Goal: Task Accomplishment & Management: Manage account settings

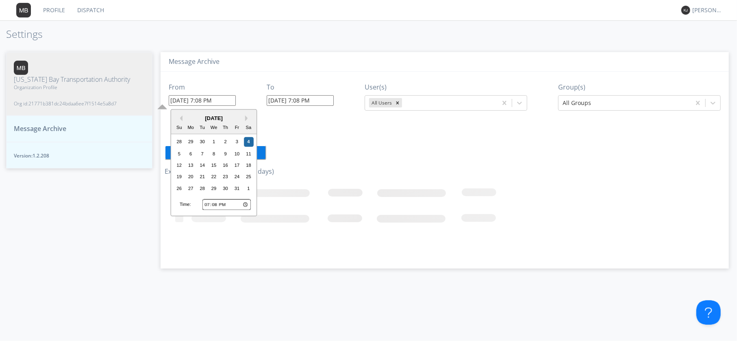
drag, startPoint x: 206, startPoint y: 203, endPoint x: 211, endPoint y: 202, distance: 5.1
click at [206, 204] on input "19:08" at bounding box center [227, 204] width 48 height 11
type input "22:08"
type input "10/04/2025 10:08 PM"
type input "10/04/2025 7:09 PM"
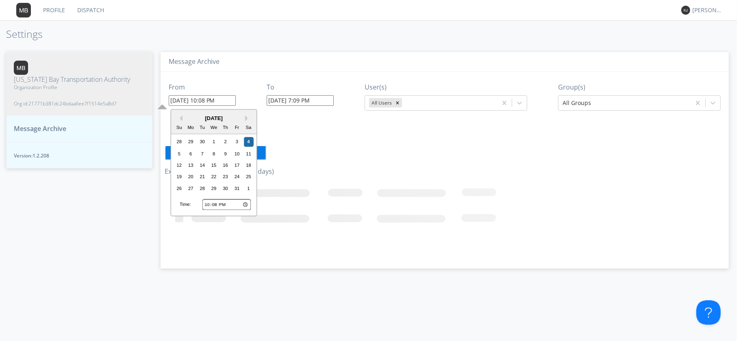
click at [232, 205] on input "22:08" at bounding box center [227, 204] width 48 height 11
type input "10:08"
type input "10/04/2025 10:08 AM"
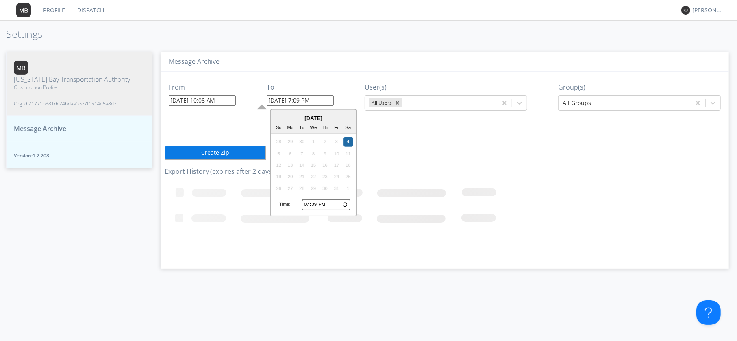
click at [297, 99] on input "10/04/2025 7:09 PM" at bounding box center [300, 100] width 67 height 11
click at [311, 203] on input "19:09" at bounding box center [326, 204] width 48 height 11
type input "17:09"
type input "10/04/2025 5:09 PM"
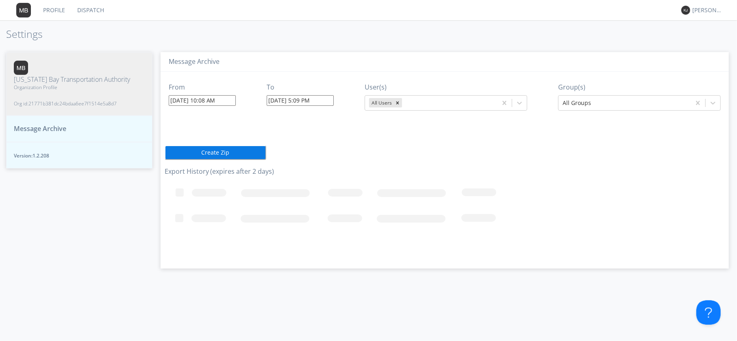
click at [411, 146] on div "From 10/04/2025 10:08 AM To 10/04/2025 5:09 PM User(s) All Users Group(s) All G…" at bounding box center [445, 167] width 560 height 191
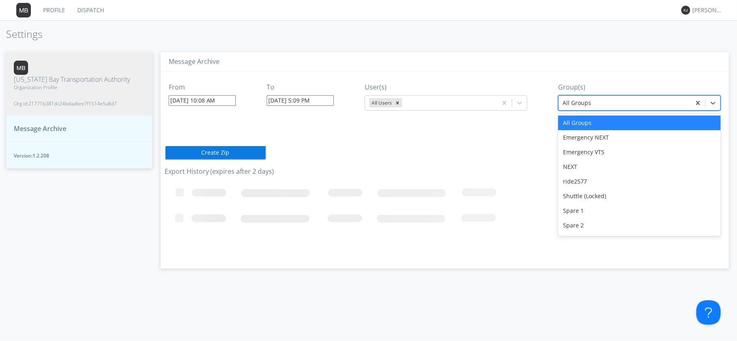
drag, startPoint x: 577, startPoint y: 99, endPoint x: 577, endPoint y: 107, distance: 7.3
click at [577, 100] on div at bounding box center [625, 103] width 124 height 10
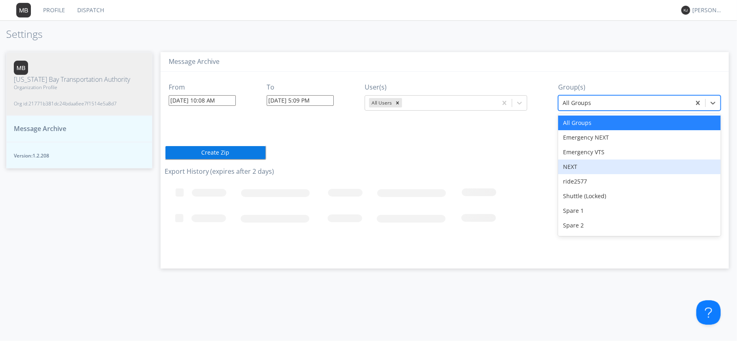
click at [577, 168] on div "NEXT" at bounding box center [639, 166] width 163 height 15
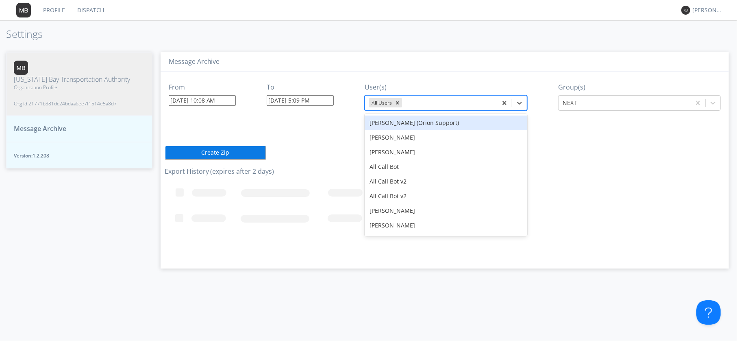
click at [484, 103] on div at bounding box center [448, 103] width 89 height 10
click at [402, 101] on div "Remove All Users" at bounding box center [397, 102] width 9 height 9
type input "2513"
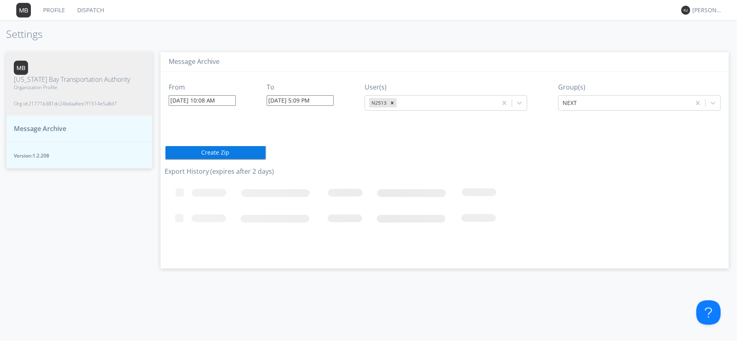
click at [195, 151] on button "Create Zip" at bounding box center [216, 152] width 102 height 15
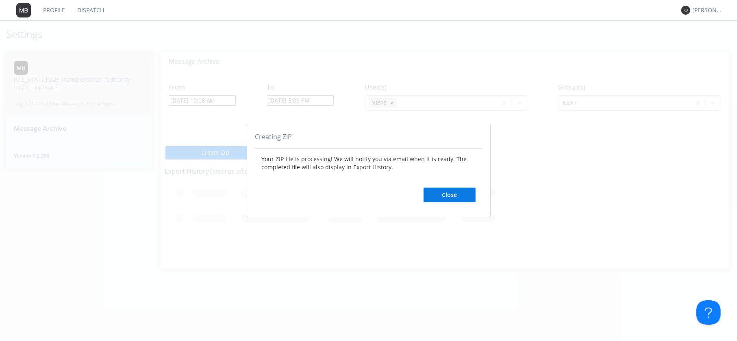
click at [461, 195] on button "Close" at bounding box center [450, 194] width 52 height 15
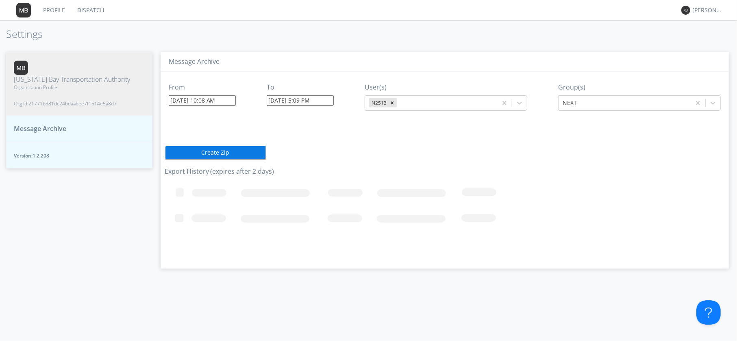
click at [58, 124] on span "Message Archive" at bounding box center [40, 128] width 52 height 9
click at [61, 89] on span "Organization Profile" at bounding box center [72, 87] width 116 height 7
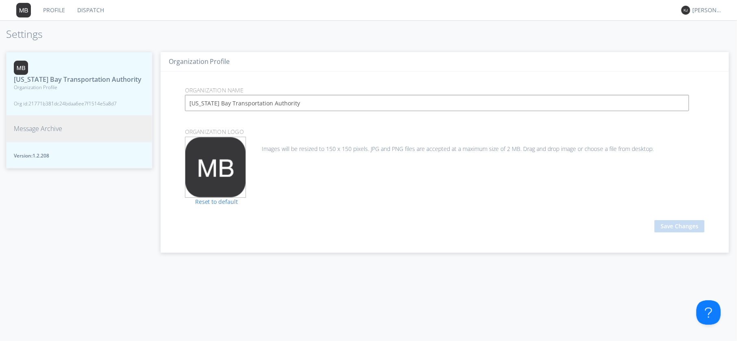
click at [50, 129] on span "Message Archive" at bounding box center [38, 128] width 48 height 9
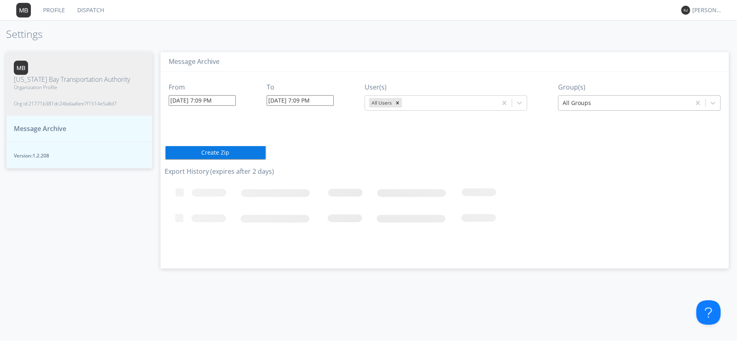
click at [630, 105] on div at bounding box center [625, 103] width 124 height 10
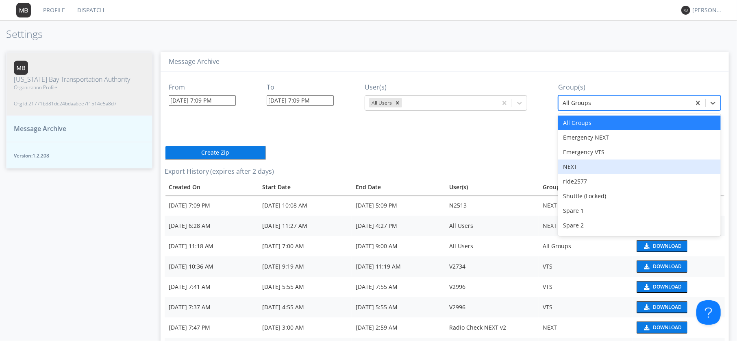
click at [272, 205] on div "Oct 4 2025 10:08 AM" at bounding box center [304, 205] width 85 height 8
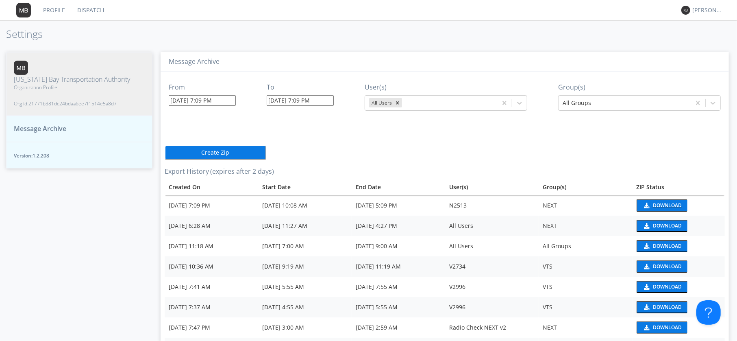
click at [659, 201] on button "Download" at bounding box center [662, 205] width 51 height 12
click at [95, 8] on link "Dispatch" at bounding box center [90, 10] width 39 height 20
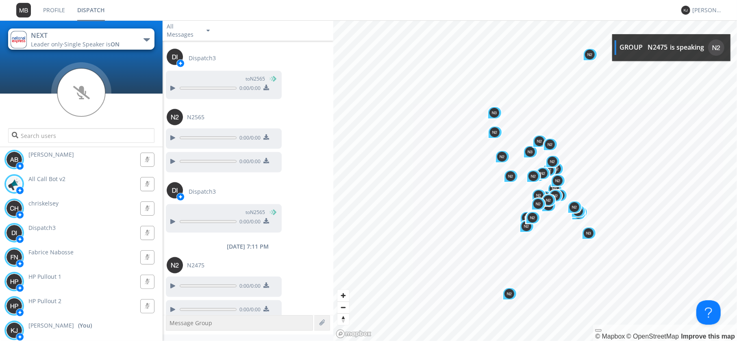
scroll to position [778, 0]
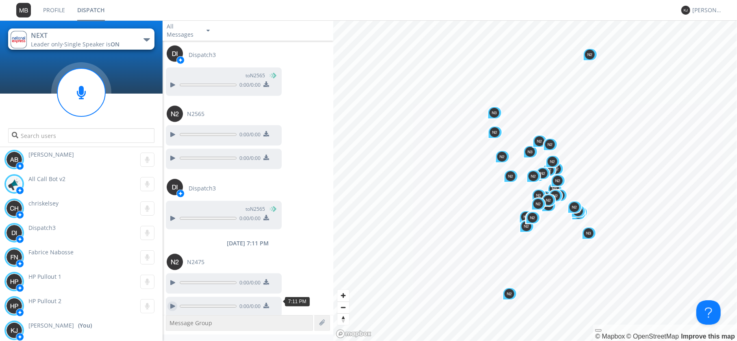
click at [175, 301] on div at bounding box center [173, 306] width 10 height 10
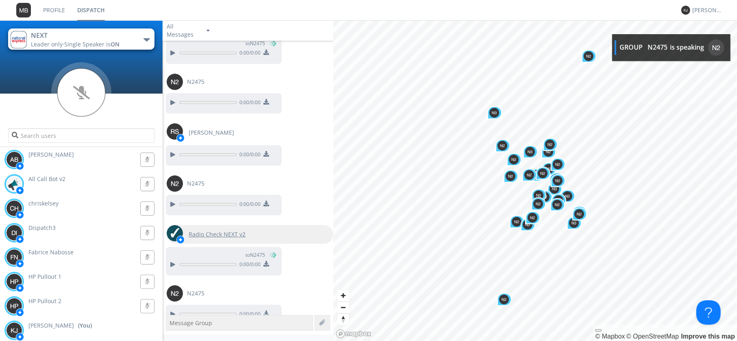
scroll to position [1893, 0]
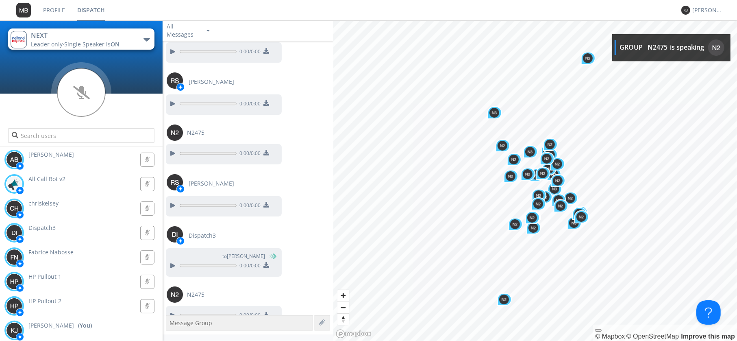
scroll to position [2179, 0]
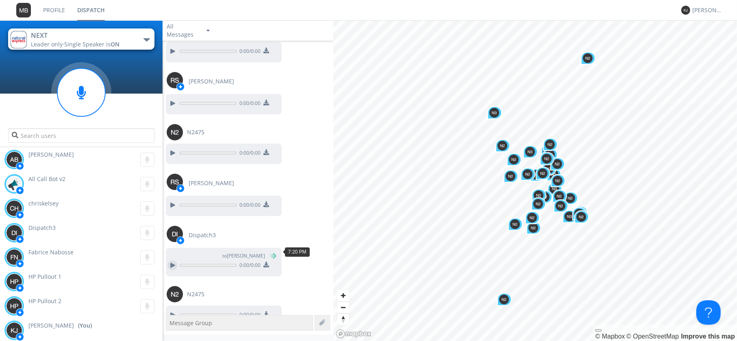
click at [173, 260] on div at bounding box center [173, 265] width 10 height 10
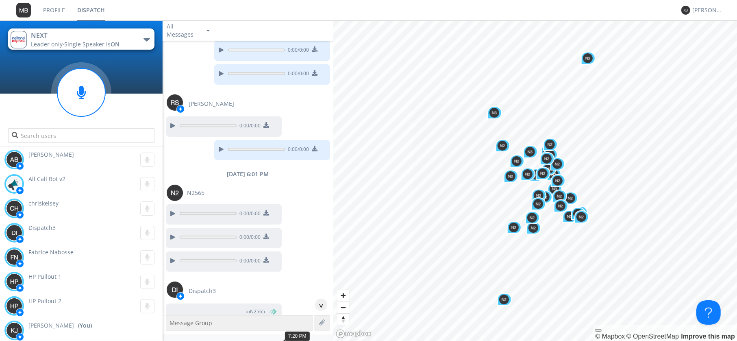
scroll to position [0, 0]
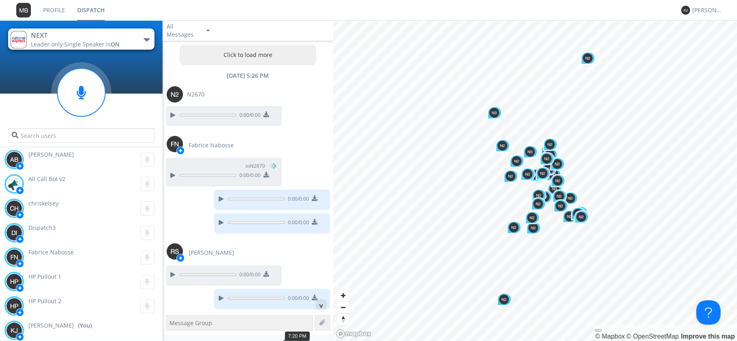
click at [246, 59] on button "Click to load more" at bounding box center [248, 55] width 137 height 20
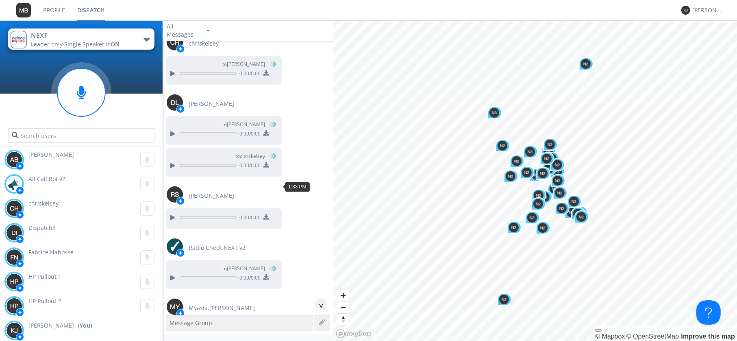
scroll to position [13596, 0]
click at [173, 212] on div at bounding box center [173, 217] width 10 height 10
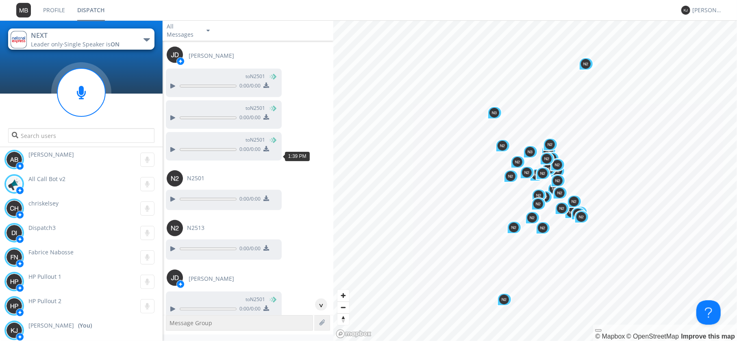
scroll to position [14536, 0]
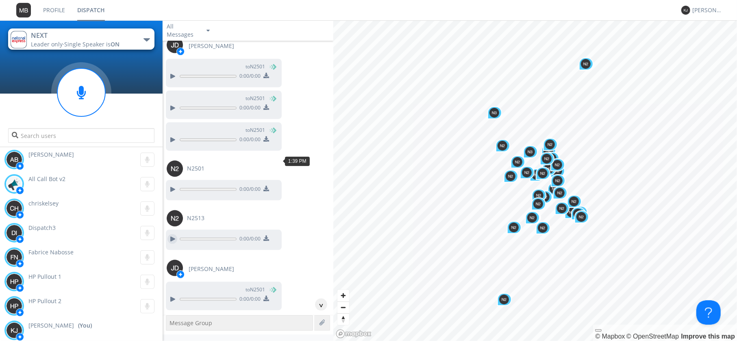
click at [173, 234] on div at bounding box center [173, 239] width 10 height 10
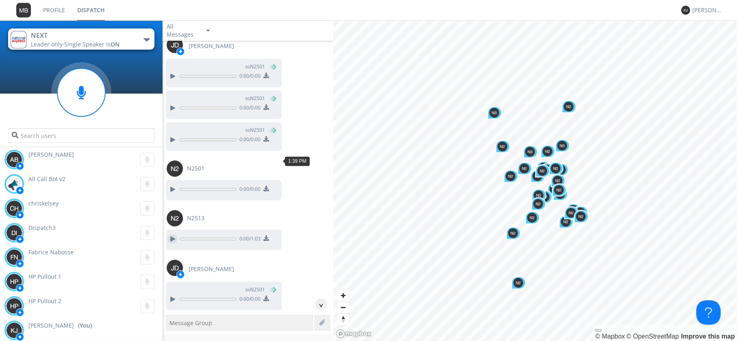
click at [172, 234] on div at bounding box center [173, 239] width 10 height 10
click at [170, 234] on div at bounding box center [173, 239] width 10 height 10
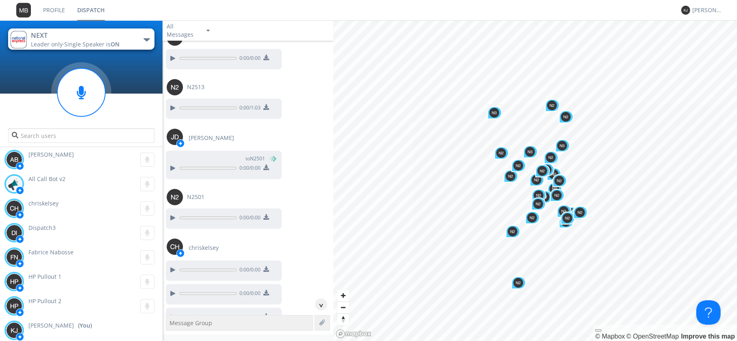
scroll to position [14678, 0]
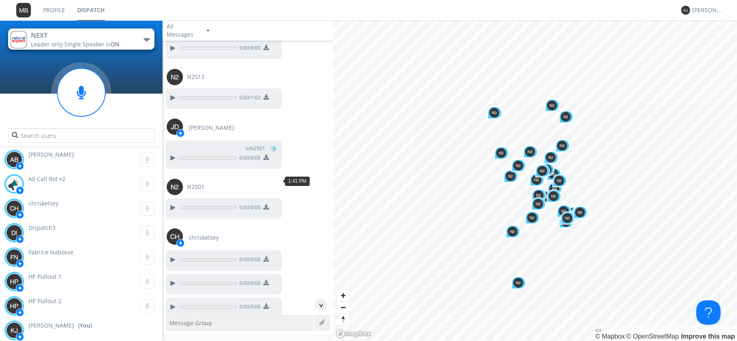
drag, startPoint x: 170, startPoint y: 176, endPoint x: 181, endPoint y: 213, distance: 38.9
click at [170, 255] on div at bounding box center [173, 260] width 10 height 10
click at [170, 278] on div at bounding box center [173, 283] width 10 height 10
click at [174, 302] on div at bounding box center [173, 307] width 10 height 10
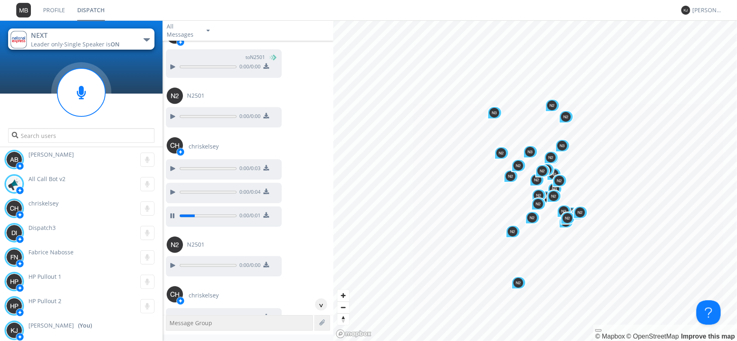
scroll to position [14771, 0]
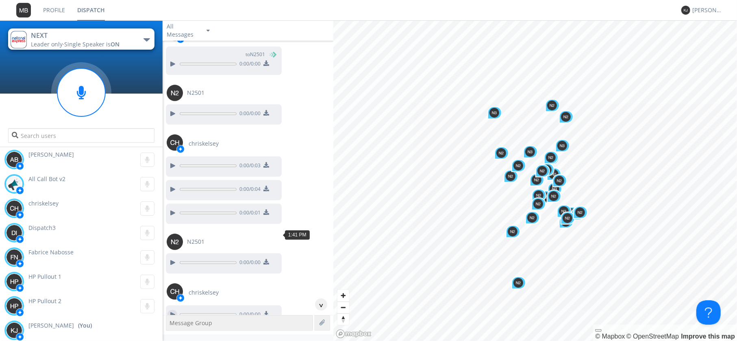
click at [175, 309] on div at bounding box center [173, 314] width 10 height 10
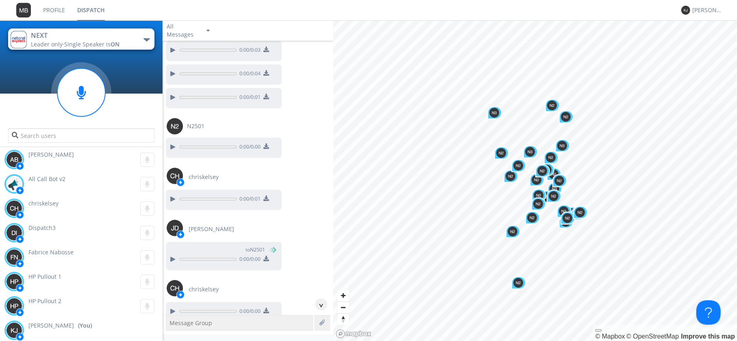
scroll to position [14913, 0]
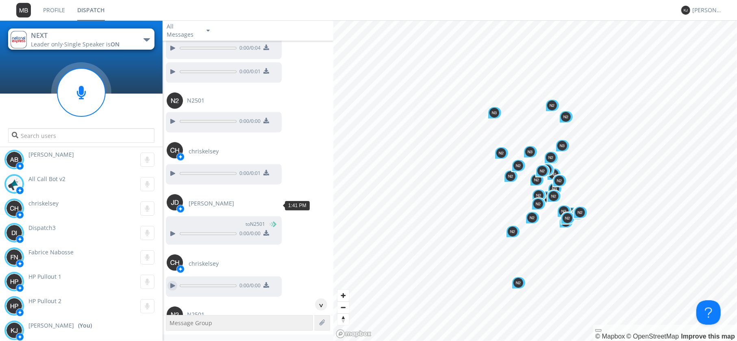
click at [174, 281] on div at bounding box center [173, 286] width 10 height 10
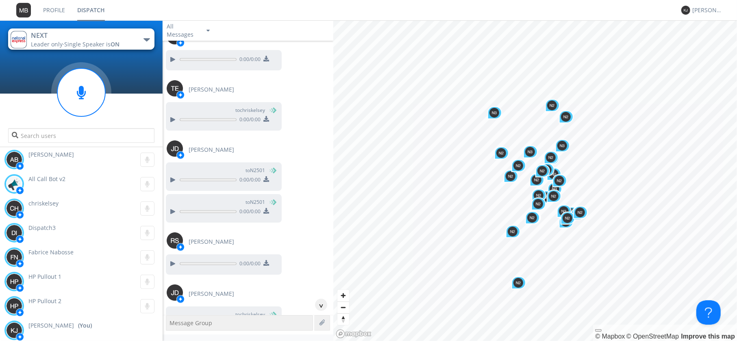
scroll to position [15242, 0]
click at [172, 257] on div at bounding box center [173, 262] width 10 height 10
click at [174, 257] on div at bounding box center [173, 262] width 10 height 10
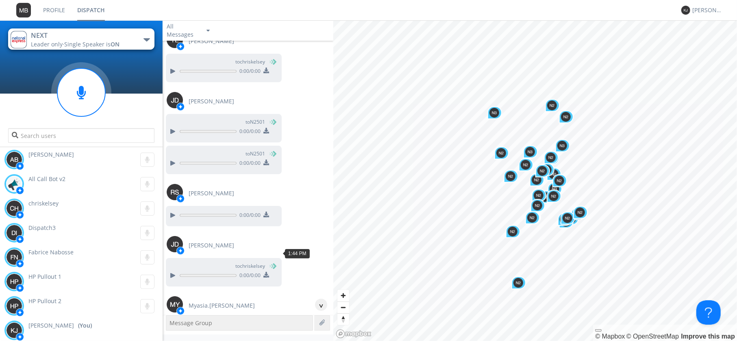
click at [171, 331] on div at bounding box center [173, 336] width 10 height 10
click at [172, 331] on div at bounding box center [173, 336] width 10 height 10
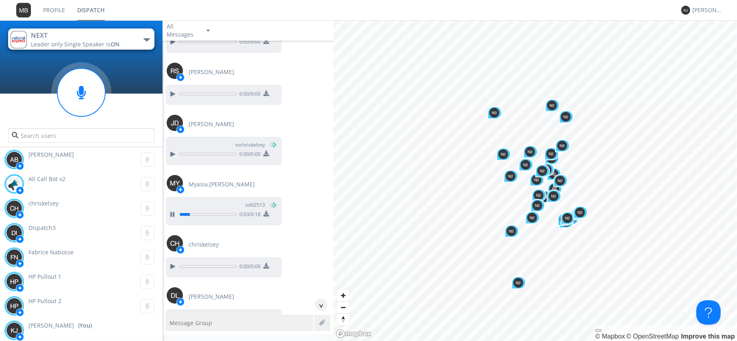
scroll to position [15430, 0]
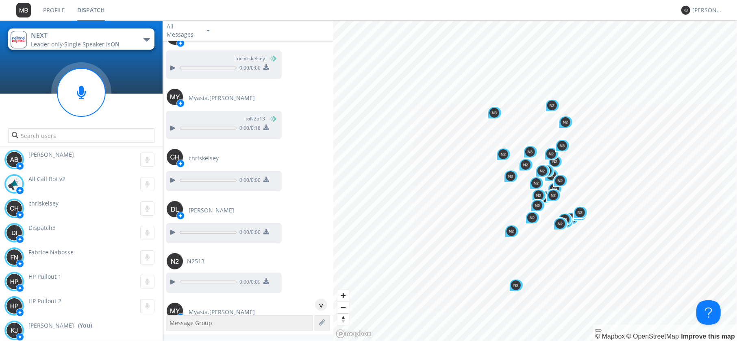
scroll to position [15571, 0]
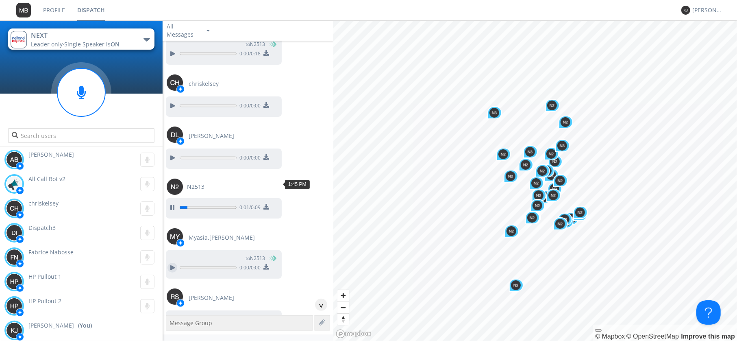
click at [171, 263] on div at bounding box center [173, 268] width 10 height 10
click at [172, 315] on div at bounding box center [173, 320] width 10 height 10
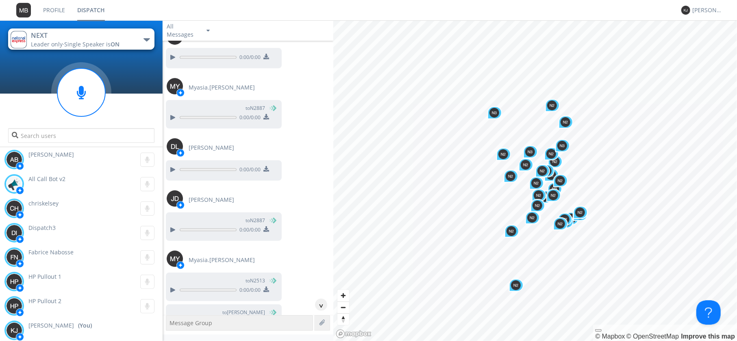
scroll to position [15900, 0]
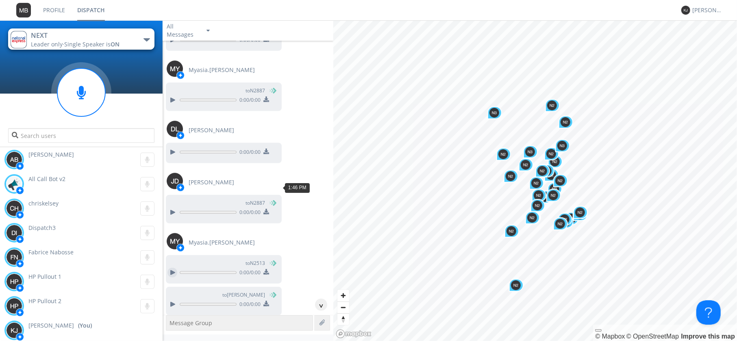
click at [173, 268] on div at bounding box center [173, 273] width 10 height 10
click at [174, 268] on div at bounding box center [173, 273] width 10 height 10
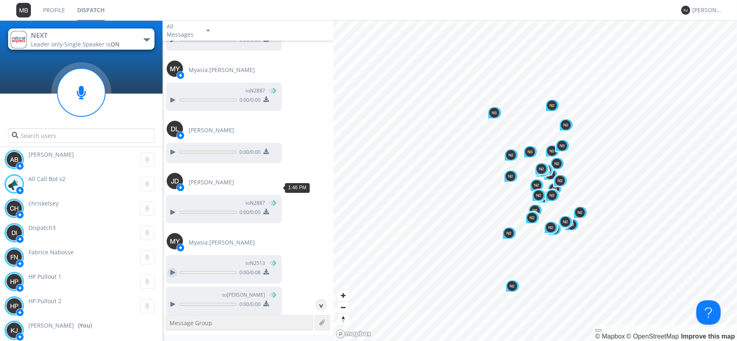
click at [172, 268] on div at bounding box center [173, 273] width 10 height 10
click at [173, 299] on div at bounding box center [173, 304] width 10 height 10
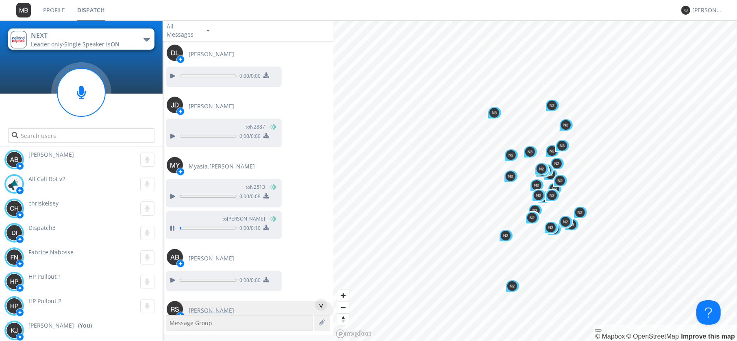
scroll to position [15994, 0]
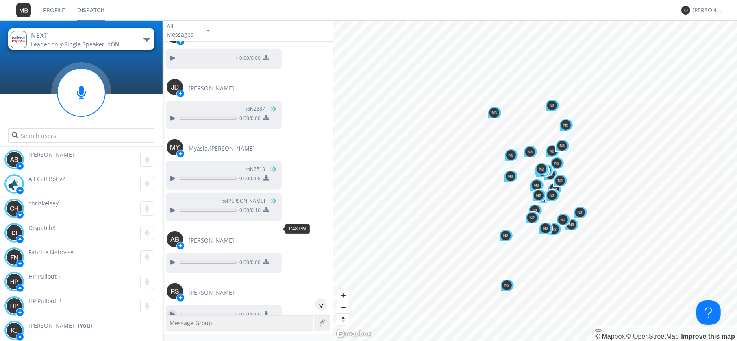
click at [172, 309] on div at bounding box center [173, 314] width 10 height 10
click at [174, 257] on div at bounding box center [173, 262] width 10 height 10
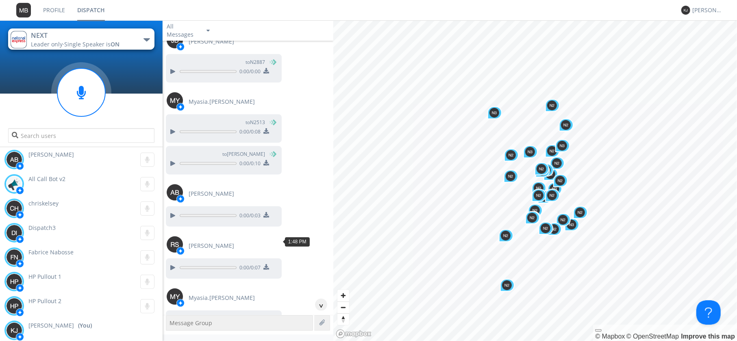
click at [173, 323] on div at bounding box center [173, 328] width 10 height 10
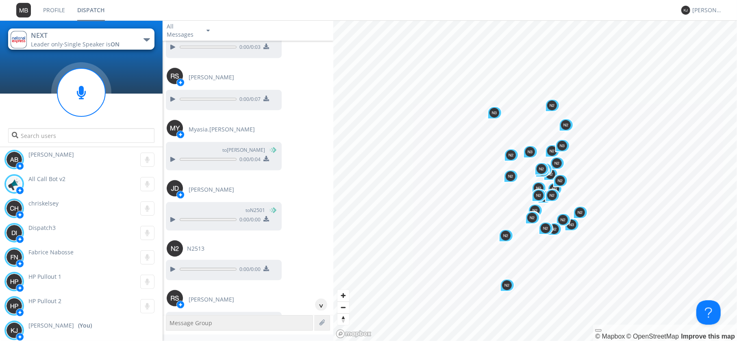
scroll to position [16229, 0]
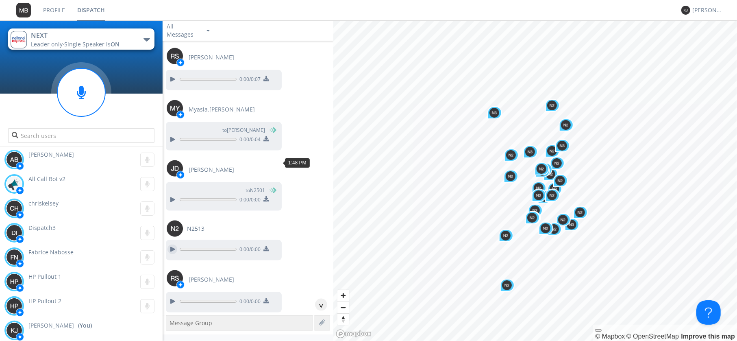
click at [168, 244] on div at bounding box center [173, 249] width 10 height 10
click at [174, 296] on div at bounding box center [173, 301] width 10 height 10
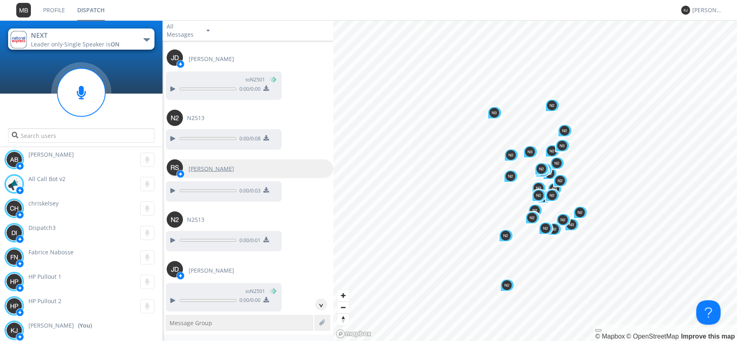
scroll to position [16323, 0]
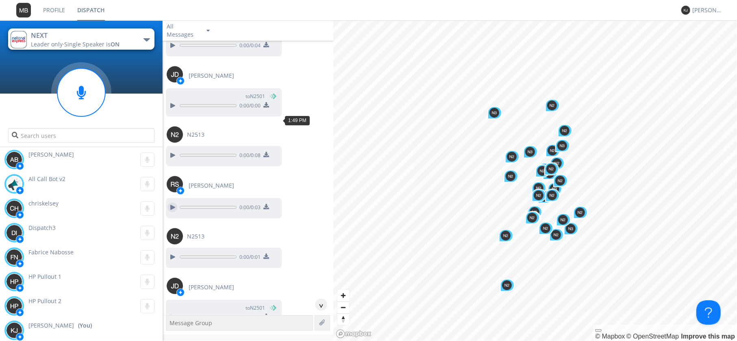
click at [172, 203] on div at bounding box center [173, 208] width 10 height 10
click at [175, 252] on div at bounding box center [173, 257] width 10 height 10
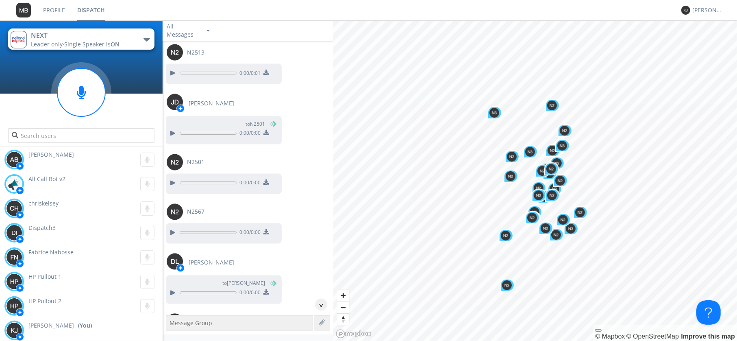
scroll to position [16511, 0]
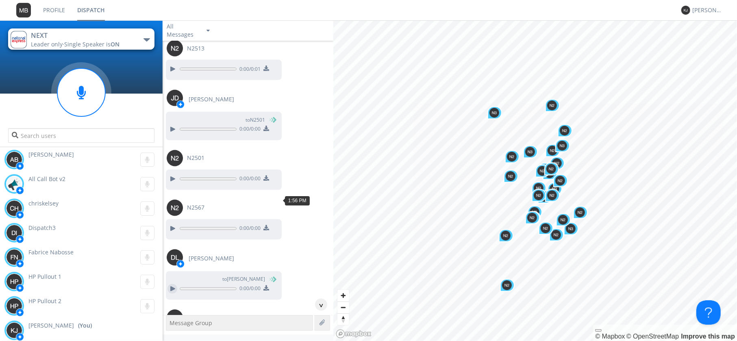
click at [174, 284] on div at bounding box center [173, 289] width 10 height 10
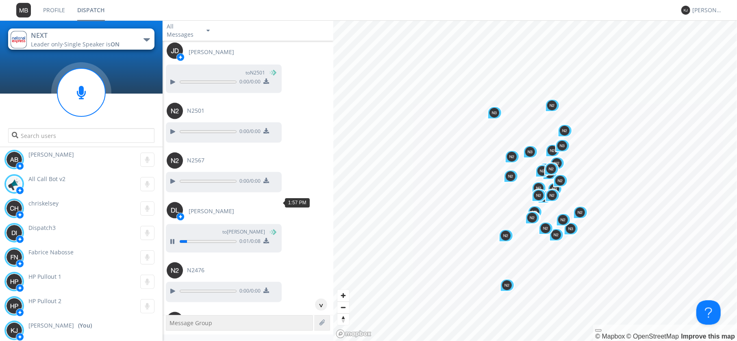
scroll to position [16605, 0]
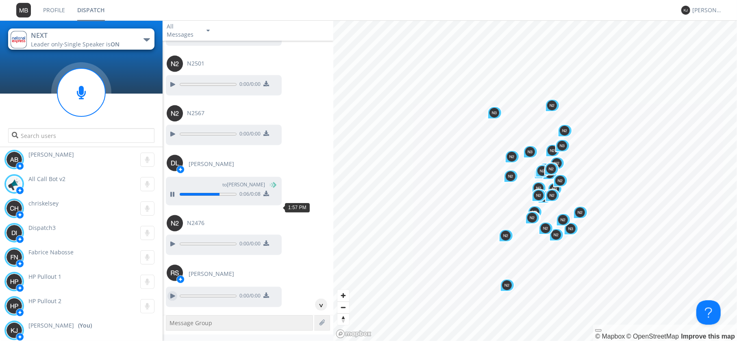
click at [175, 291] on div at bounding box center [173, 296] width 10 height 10
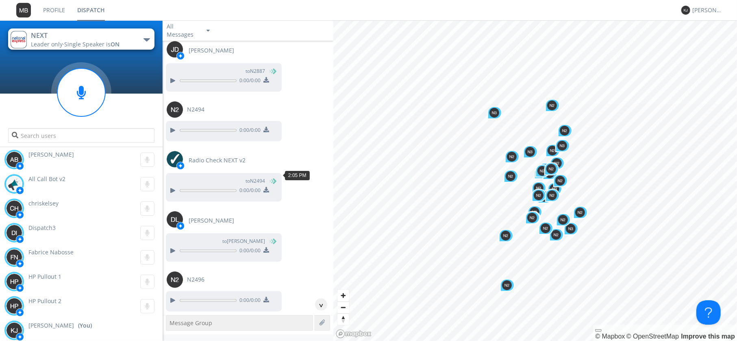
scroll to position [17122, 0]
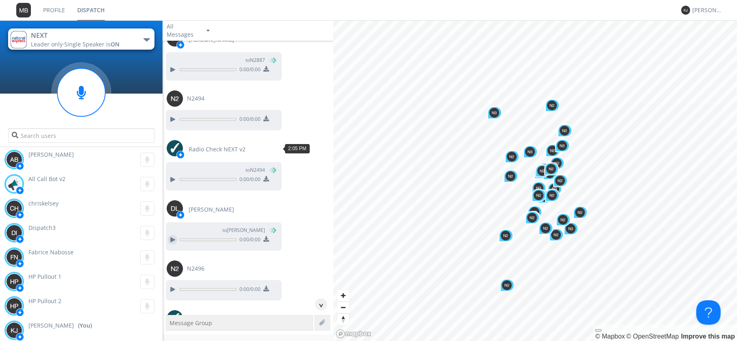
click at [172, 235] on div at bounding box center [173, 240] width 10 height 10
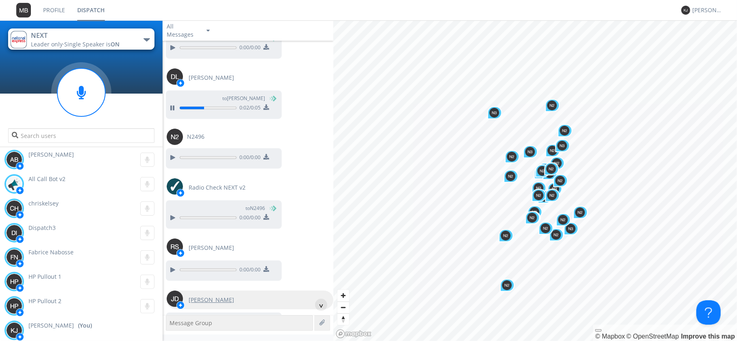
scroll to position [17263, 0]
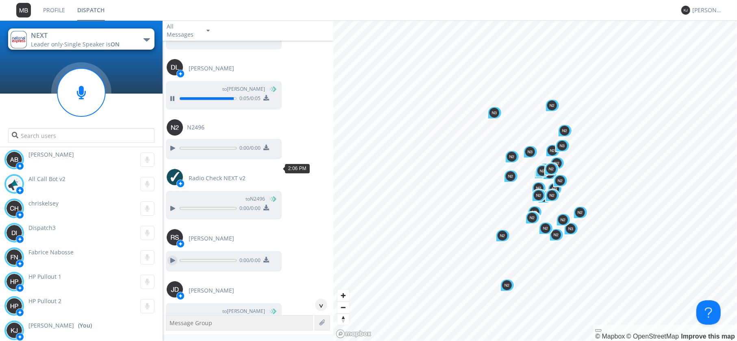
click at [172, 255] on div at bounding box center [173, 260] width 10 height 10
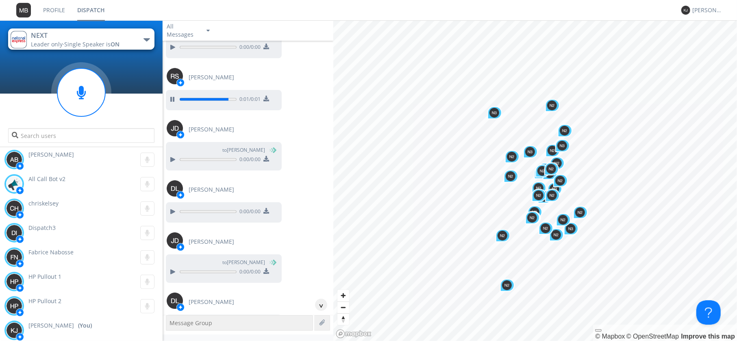
scroll to position [17404, 0]
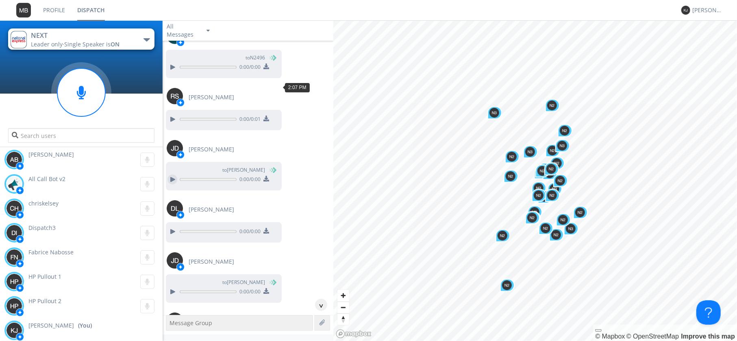
click at [173, 174] on div at bounding box center [173, 179] width 10 height 10
click at [172, 226] on div at bounding box center [173, 231] width 10 height 10
click at [176, 287] on div at bounding box center [173, 292] width 10 height 10
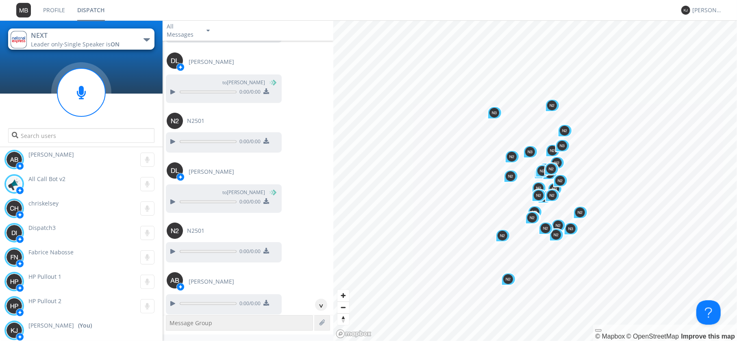
scroll to position [17686, 0]
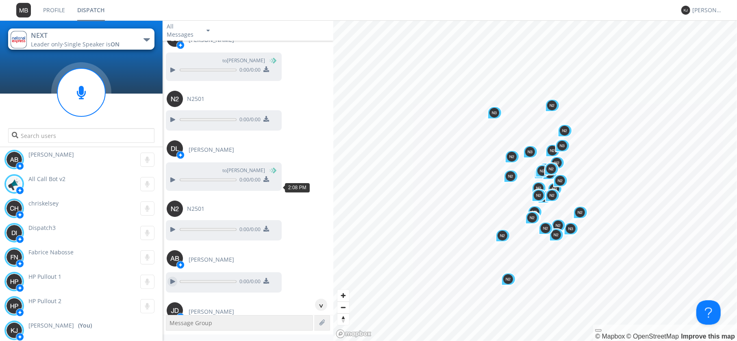
click at [173, 277] on div at bounding box center [173, 282] width 10 height 10
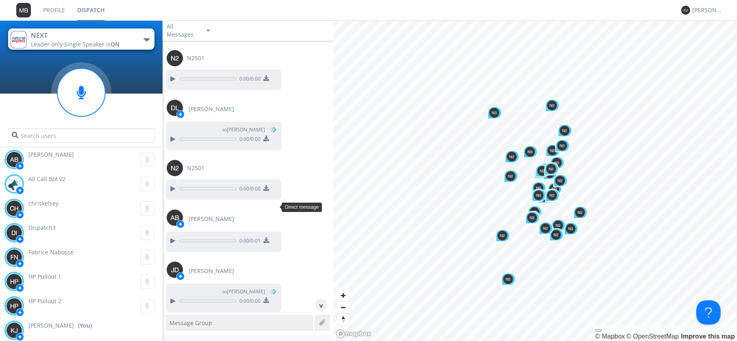
scroll to position [17874, 0]
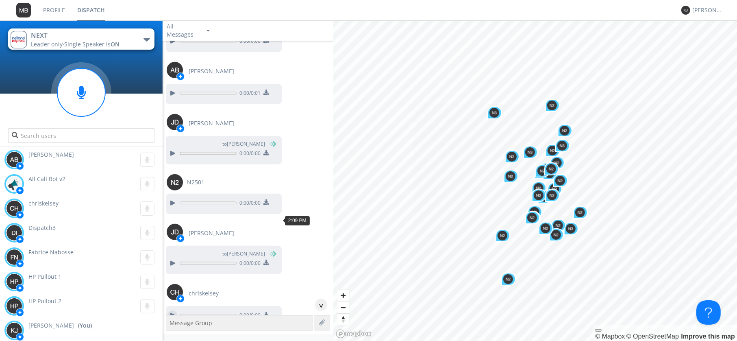
click at [172, 310] on div at bounding box center [173, 315] width 10 height 10
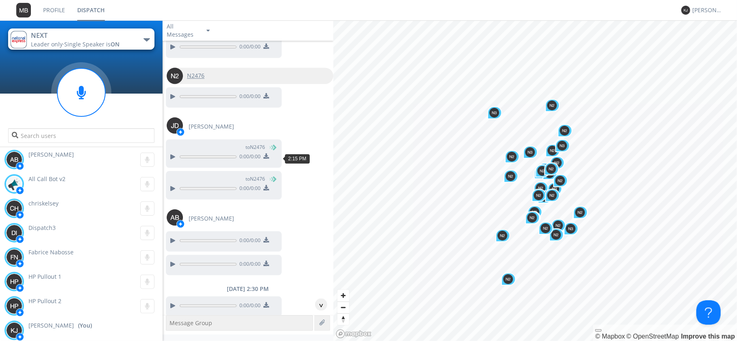
scroll to position [19002, 0]
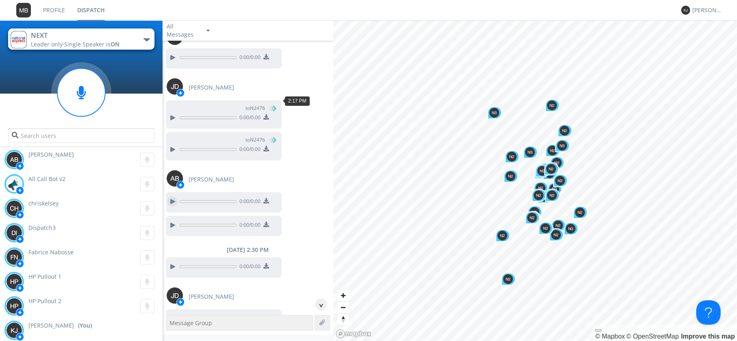
click at [170, 196] on div at bounding box center [173, 201] width 10 height 10
click at [170, 220] on div at bounding box center [173, 225] width 10 height 10
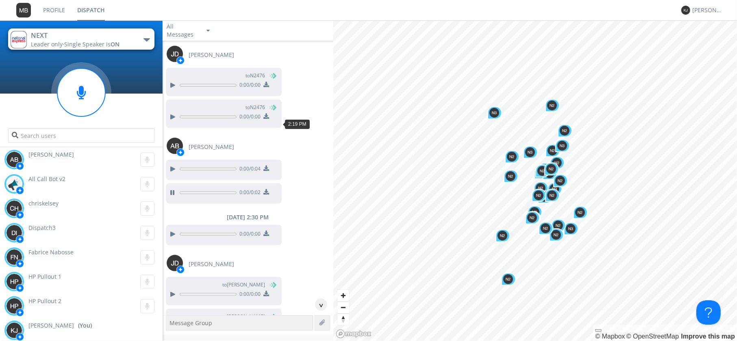
scroll to position [19096, 0]
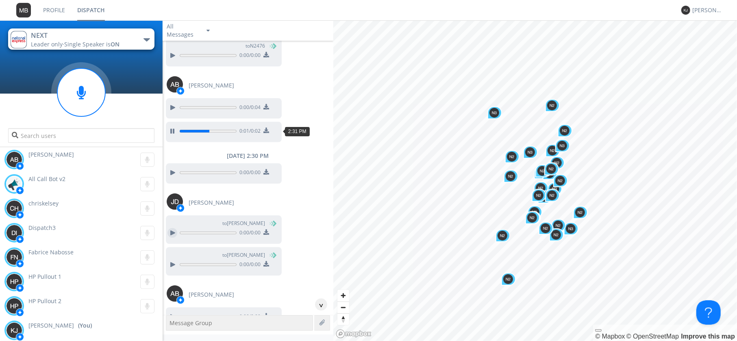
click at [175, 228] on div at bounding box center [173, 233] width 10 height 10
click at [174, 259] on div at bounding box center [173, 264] width 10 height 10
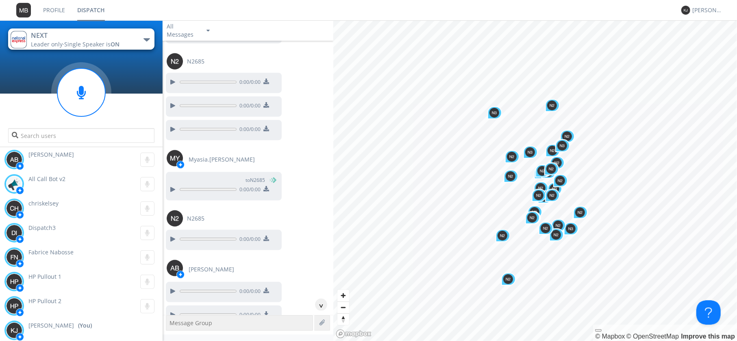
scroll to position [20695, 0]
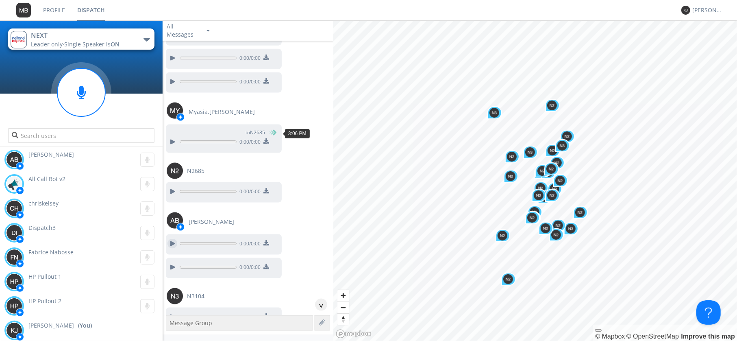
click at [171, 239] on div at bounding box center [173, 244] width 10 height 10
click at [175, 262] on div at bounding box center [173, 267] width 10 height 10
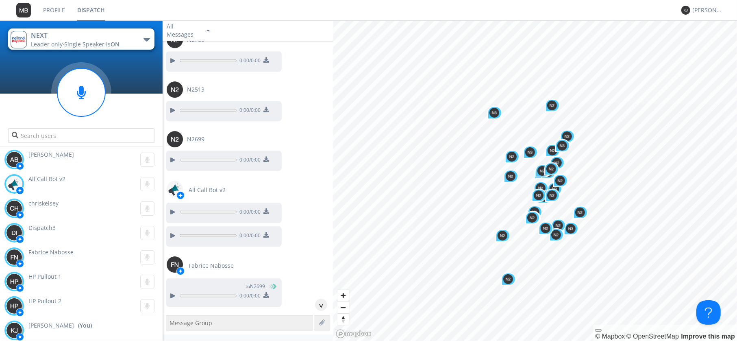
scroll to position [21729, 0]
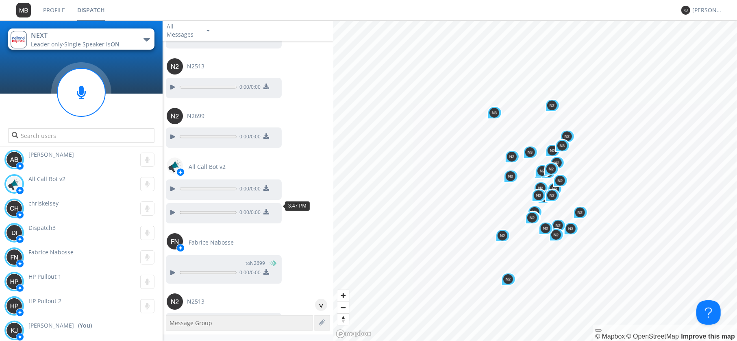
click at [172, 317] on div at bounding box center [173, 322] width 10 height 10
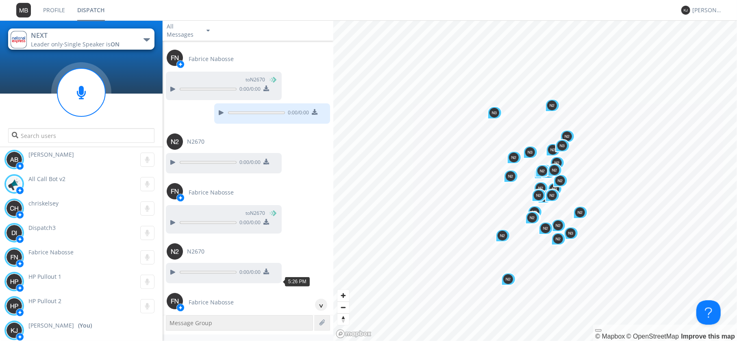
scroll to position [24267, 0]
